Goal: Task Accomplishment & Management: Manage account settings

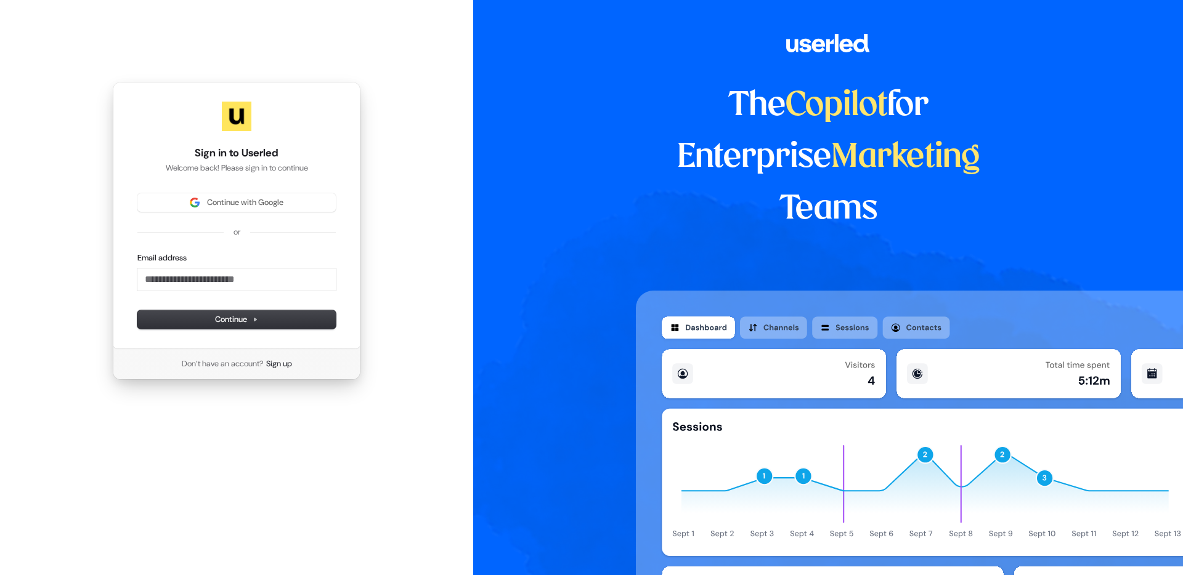
click at [571, 174] on div "The Copilot for Enterprise Marketing Teams" at bounding box center [828, 287] width 710 height 575
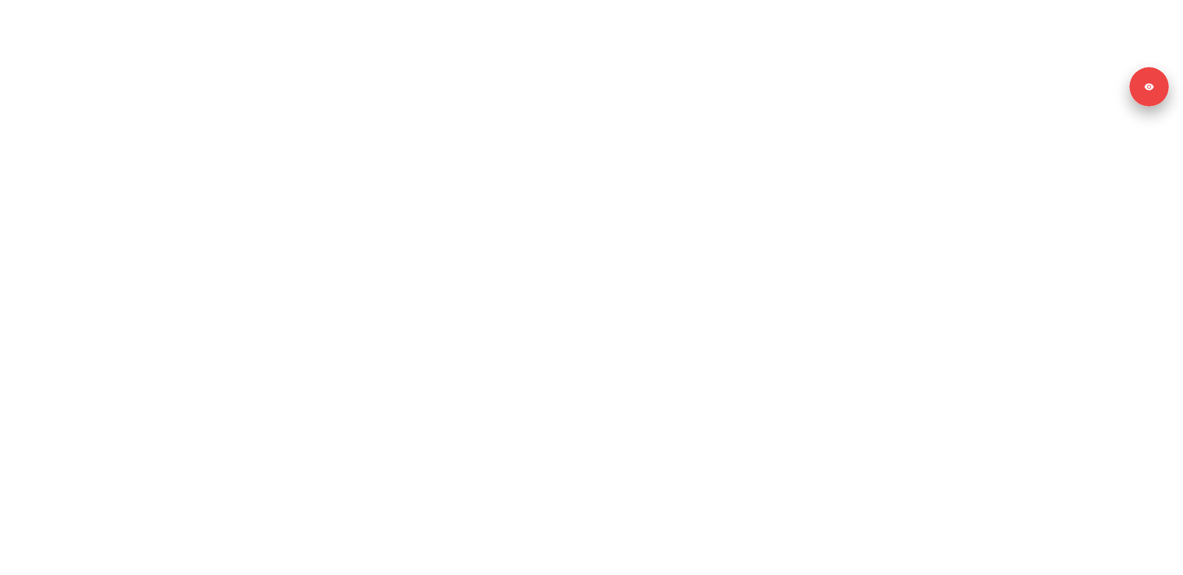
click at [567, 0] on html "Signed in as [PERSON_NAME] Sign out" at bounding box center [591, 0] width 1183 height 0
